Goal: Obtain resource: Download file/media

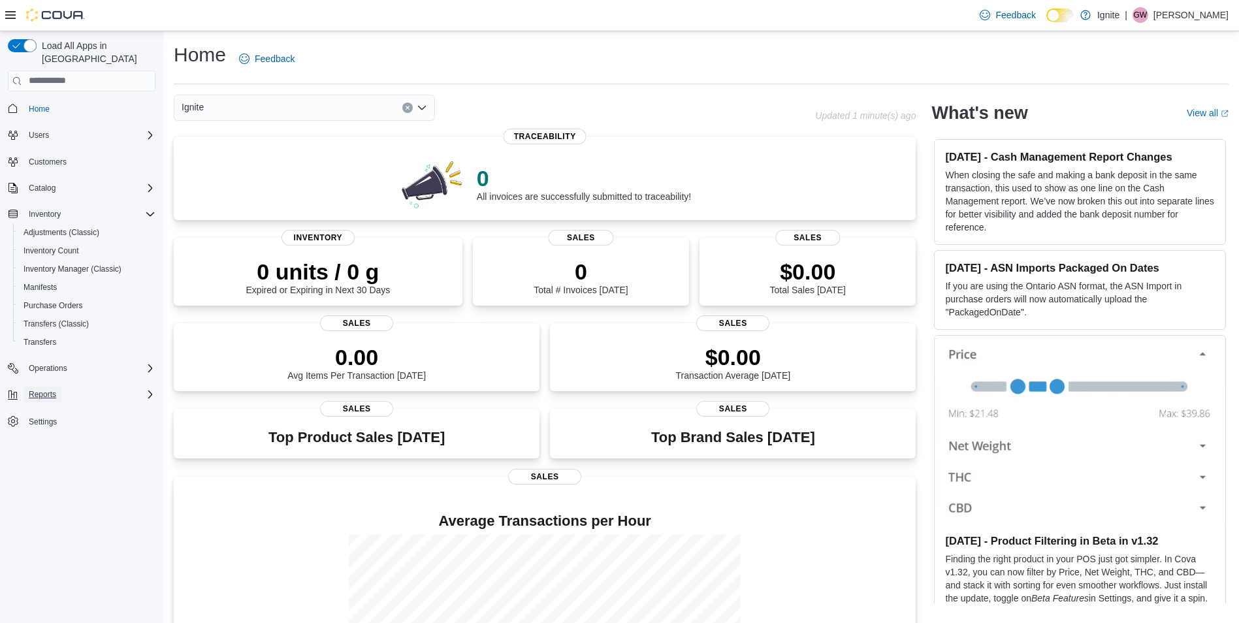
click at [58, 387] on button "Reports" at bounding box center [43, 395] width 38 height 16
click at [49, 462] on span "MSPMP Reports" at bounding box center [53, 467] width 58 height 10
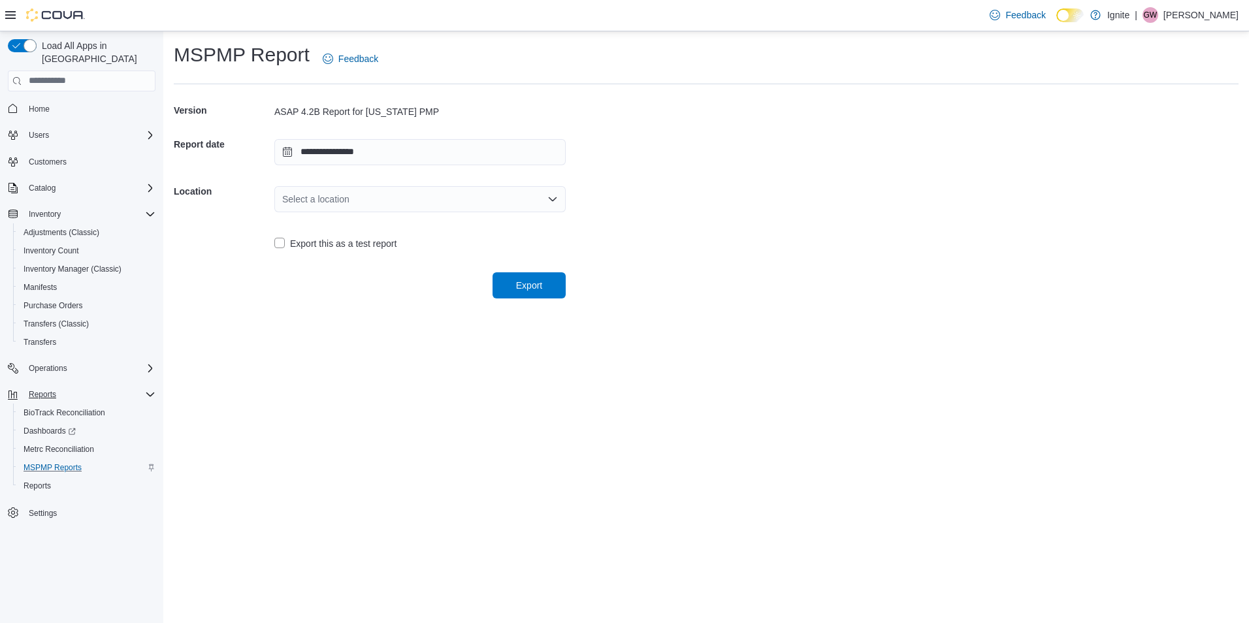
click at [551, 200] on icon "Open list of options" at bounding box center [553, 199] width 8 height 4
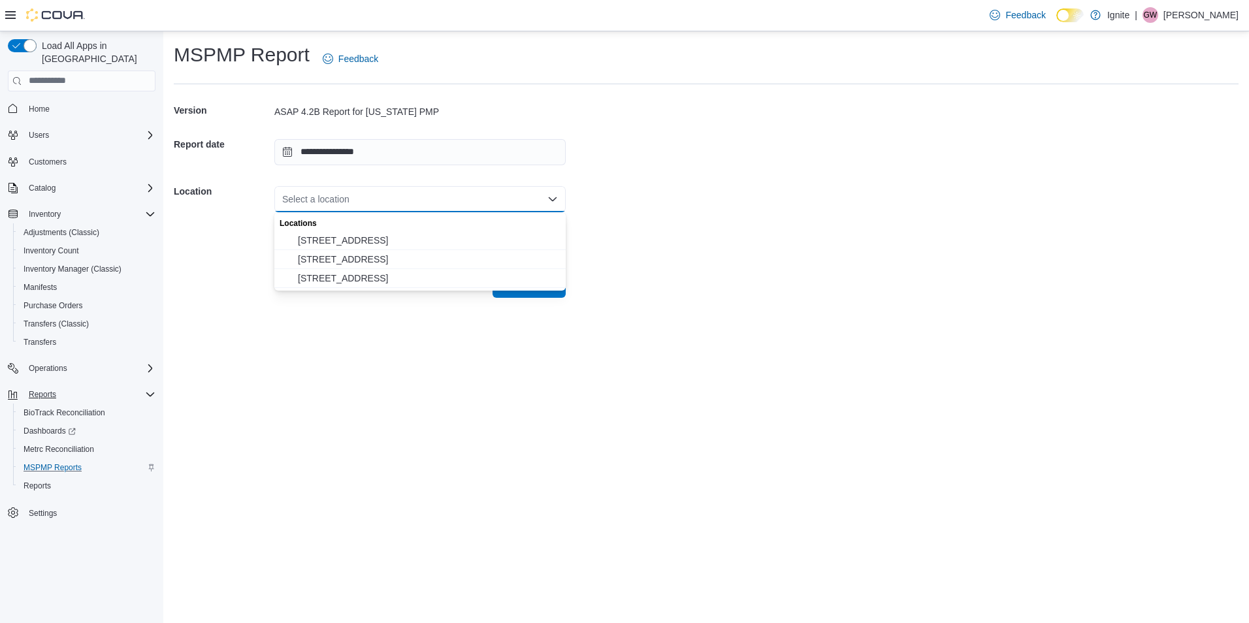
click at [493, 281] on span "3978 N Gloster Street" at bounding box center [428, 278] width 260 height 13
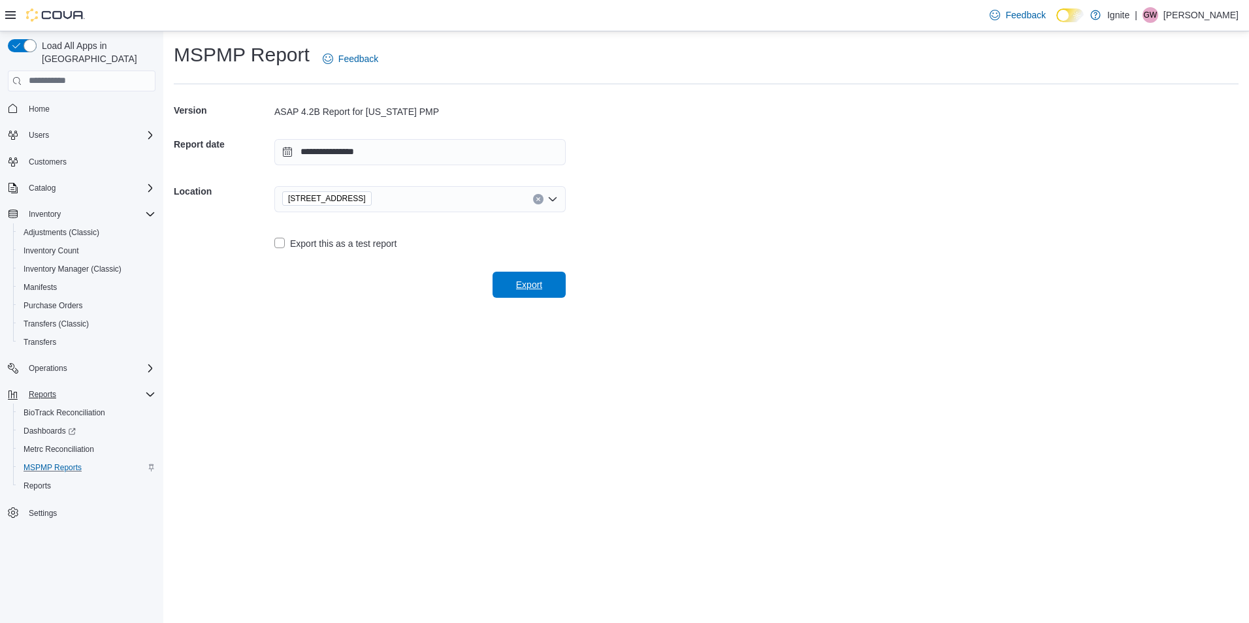
click at [528, 286] on span "Export" at bounding box center [529, 284] width 26 height 13
